Goal: Information Seeking & Learning: Learn about a topic

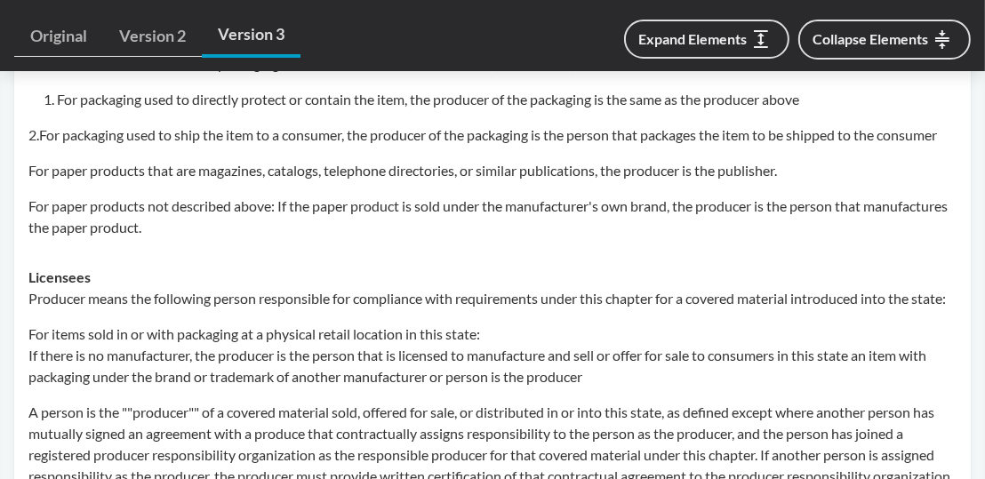
scroll to position [978, 0]
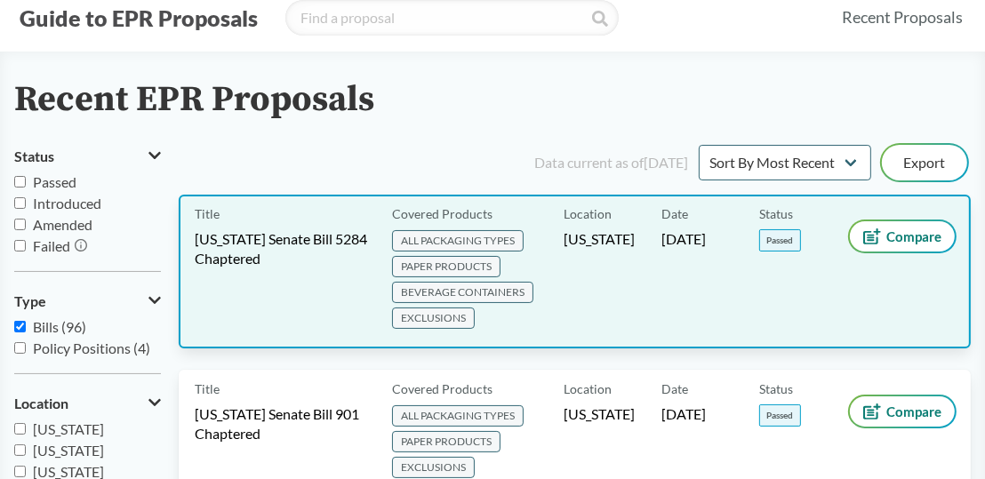
scroll to position [89, 0]
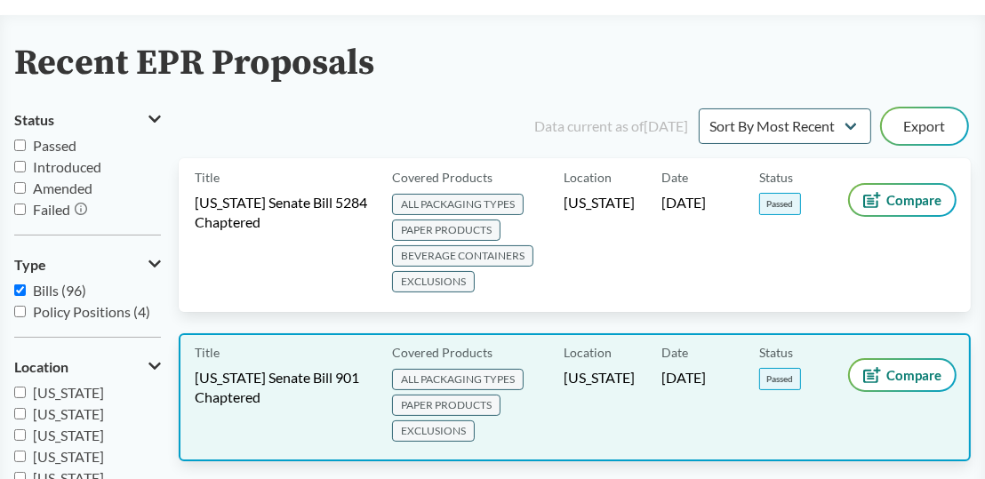
click at [417, 399] on span "PAPER PRODUCTS" at bounding box center [446, 405] width 108 height 21
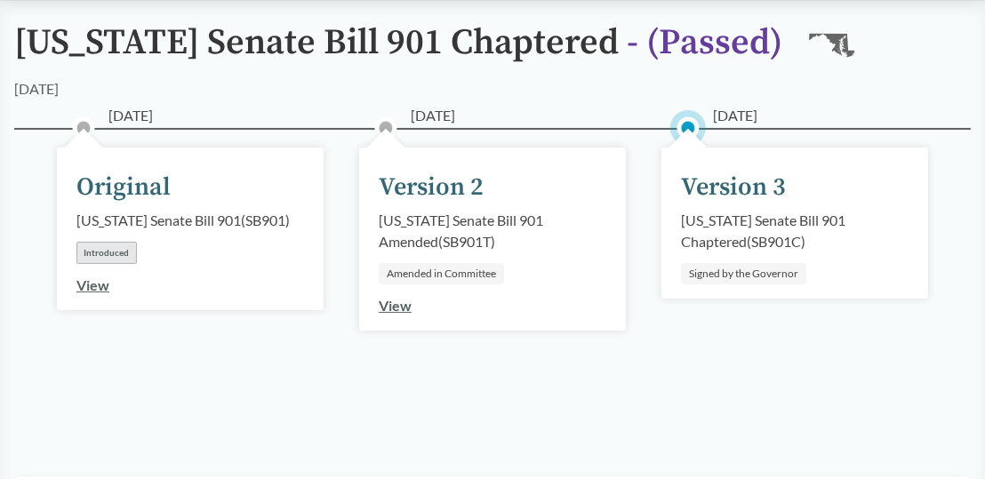
scroll to position [178, 0]
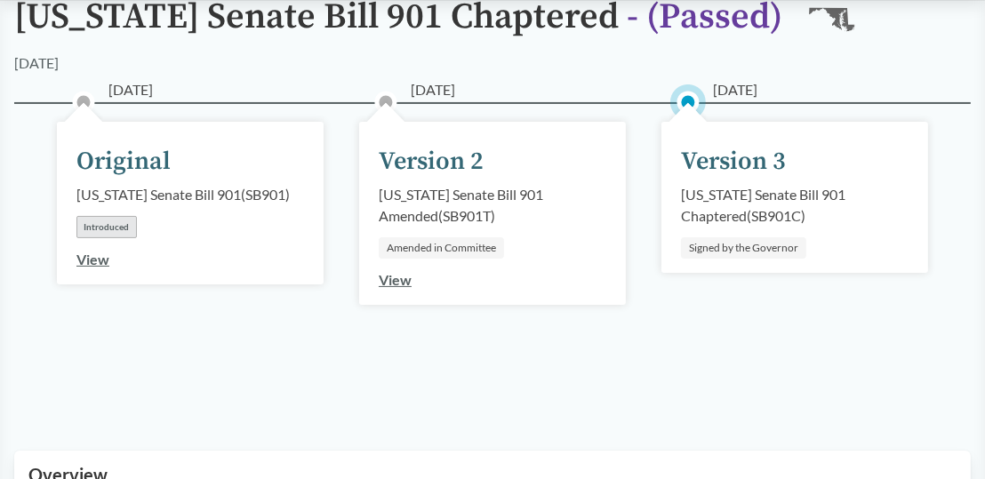
click at [783, 197] on div "[US_STATE] Senate Bill 901 Chaptered ( SB901C )" at bounding box center [795, 205] width 228 height 43
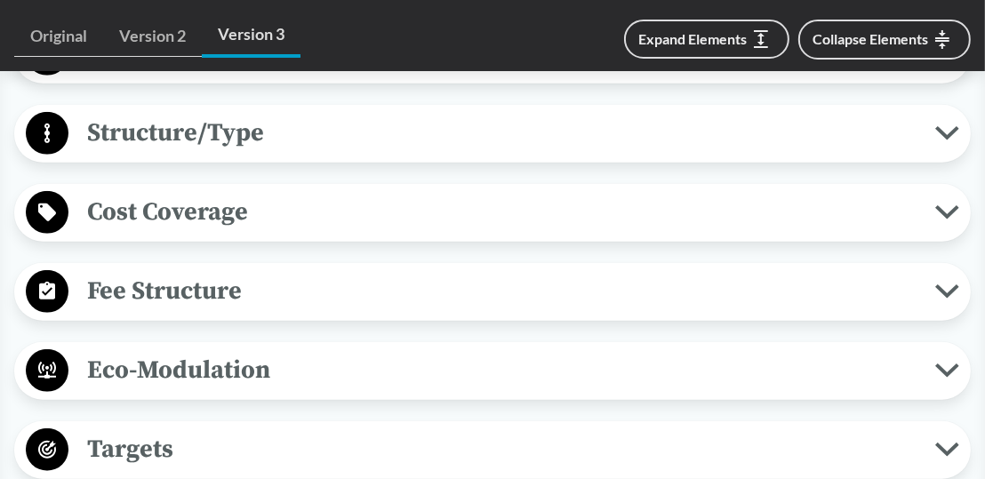
scroll to position [1156, 0]
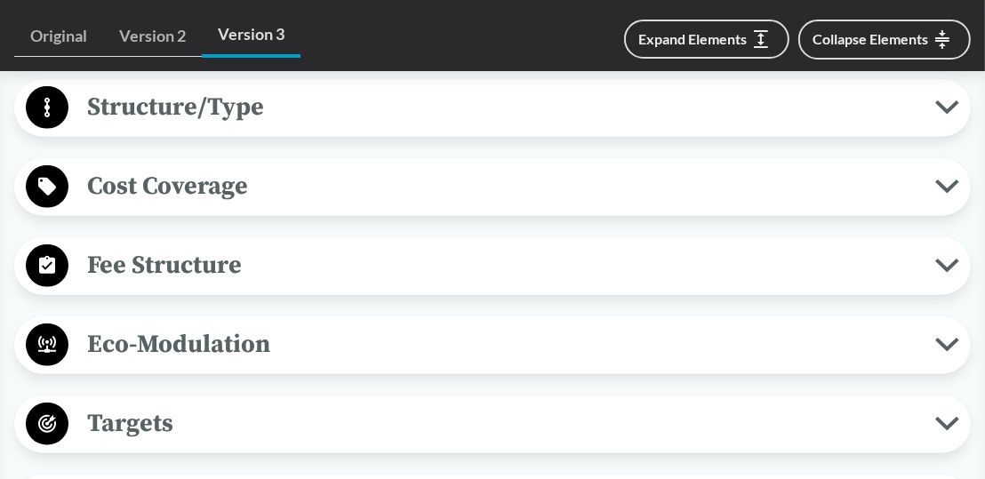
click at [951, 265] on icon at bounding box center [947, 265] width 19 height 9
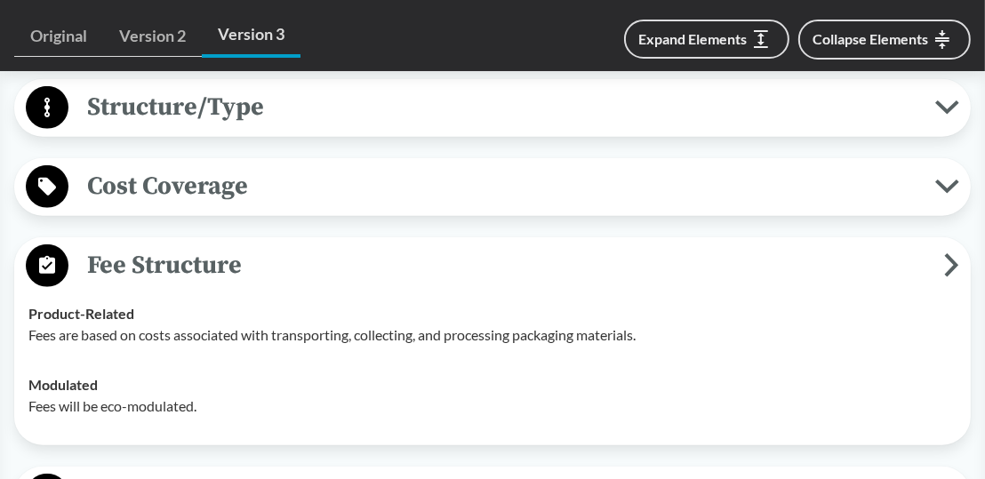
click at [949, 265] on icon at bounding box center [951, 265] width 15 height 24
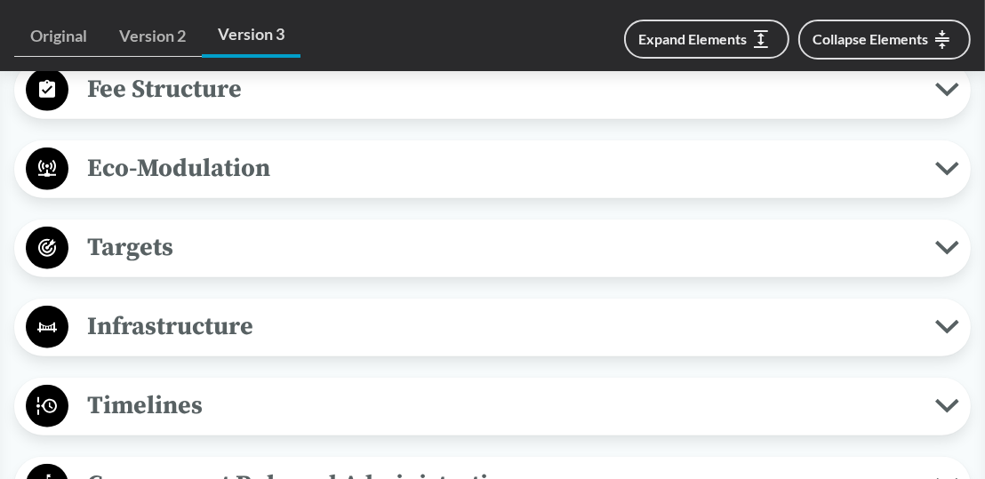
scroll to position [1334, 0]
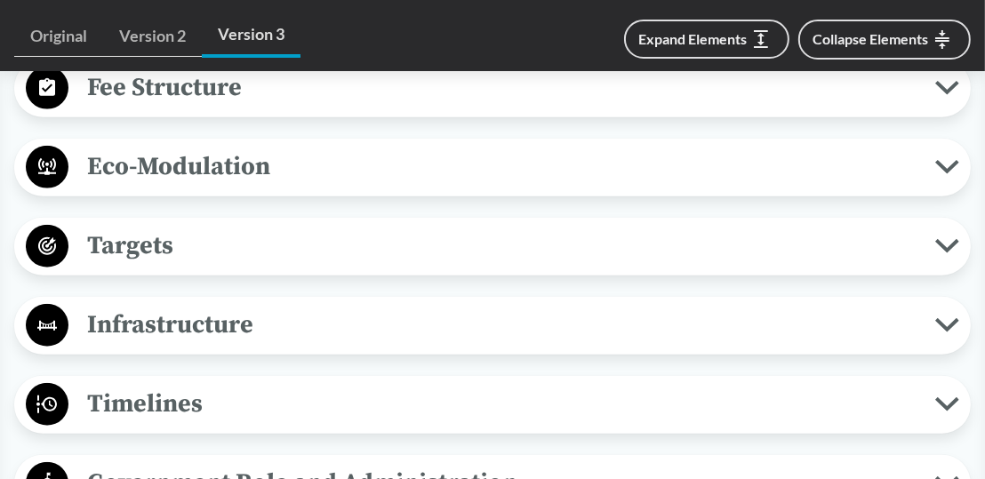
click at [944, 239] on icon at bounding box center [948, 246] width 24 height 14
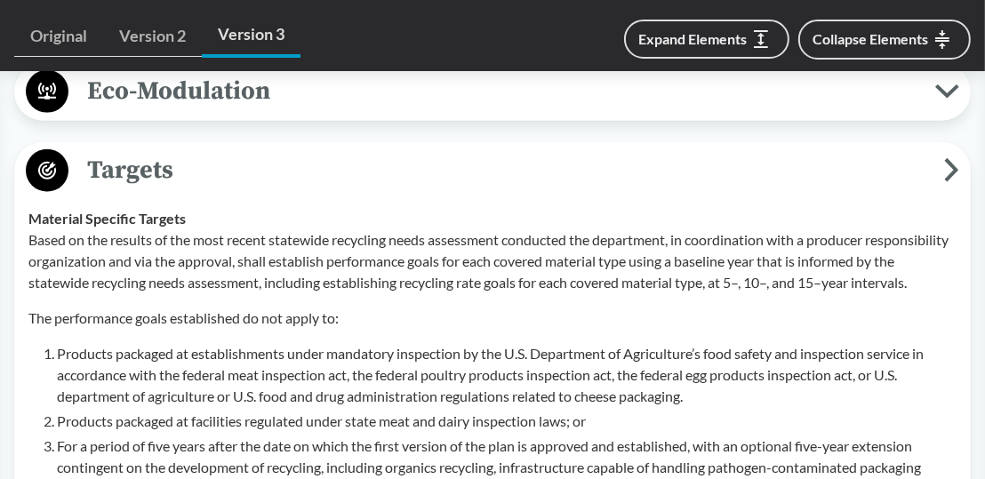
scroll to position [1067, 0]
